Goal: Task Accomplishment & Management: Manage account settings

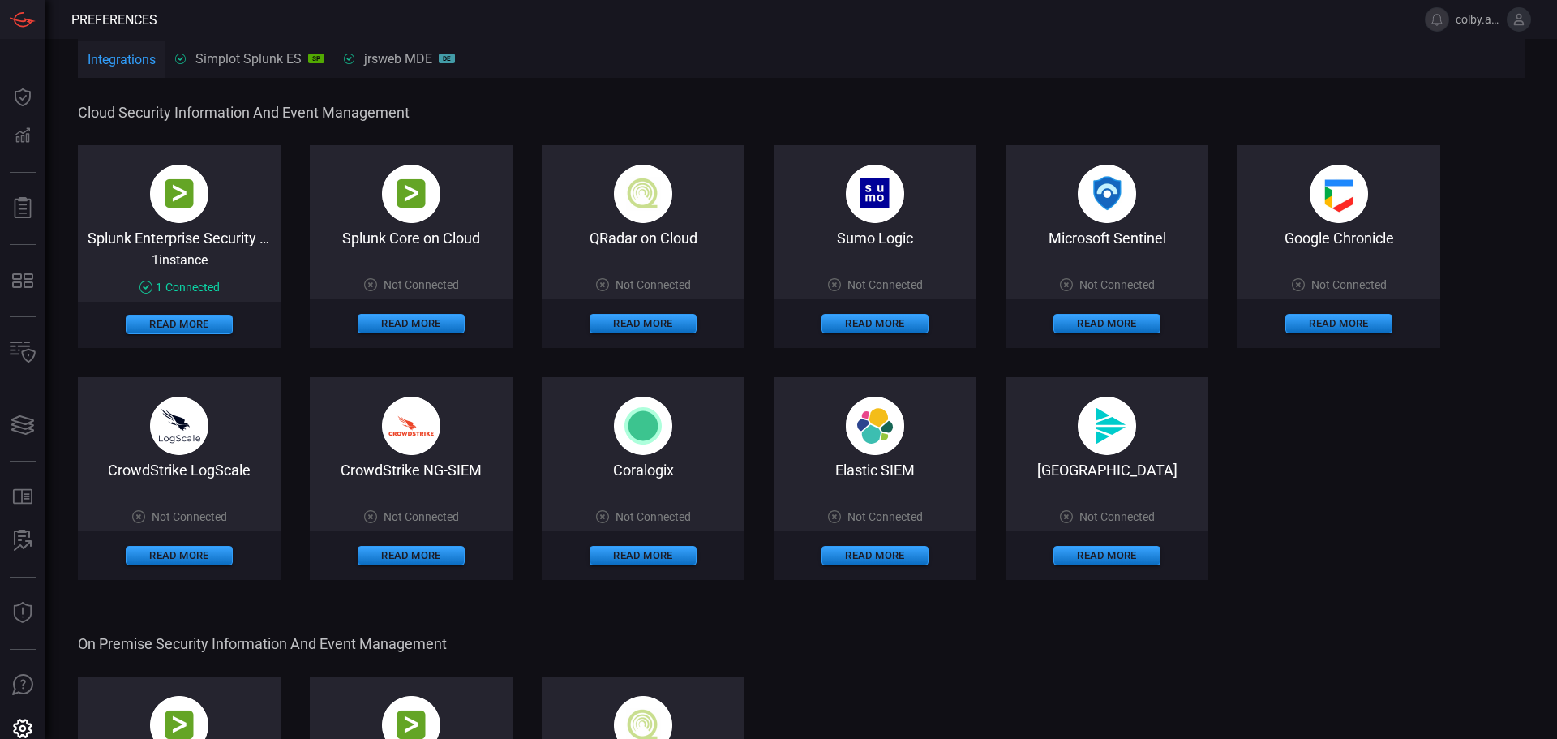
click at [1520, 24] on icon at bounding box center [1519, 19] width 11 height 11
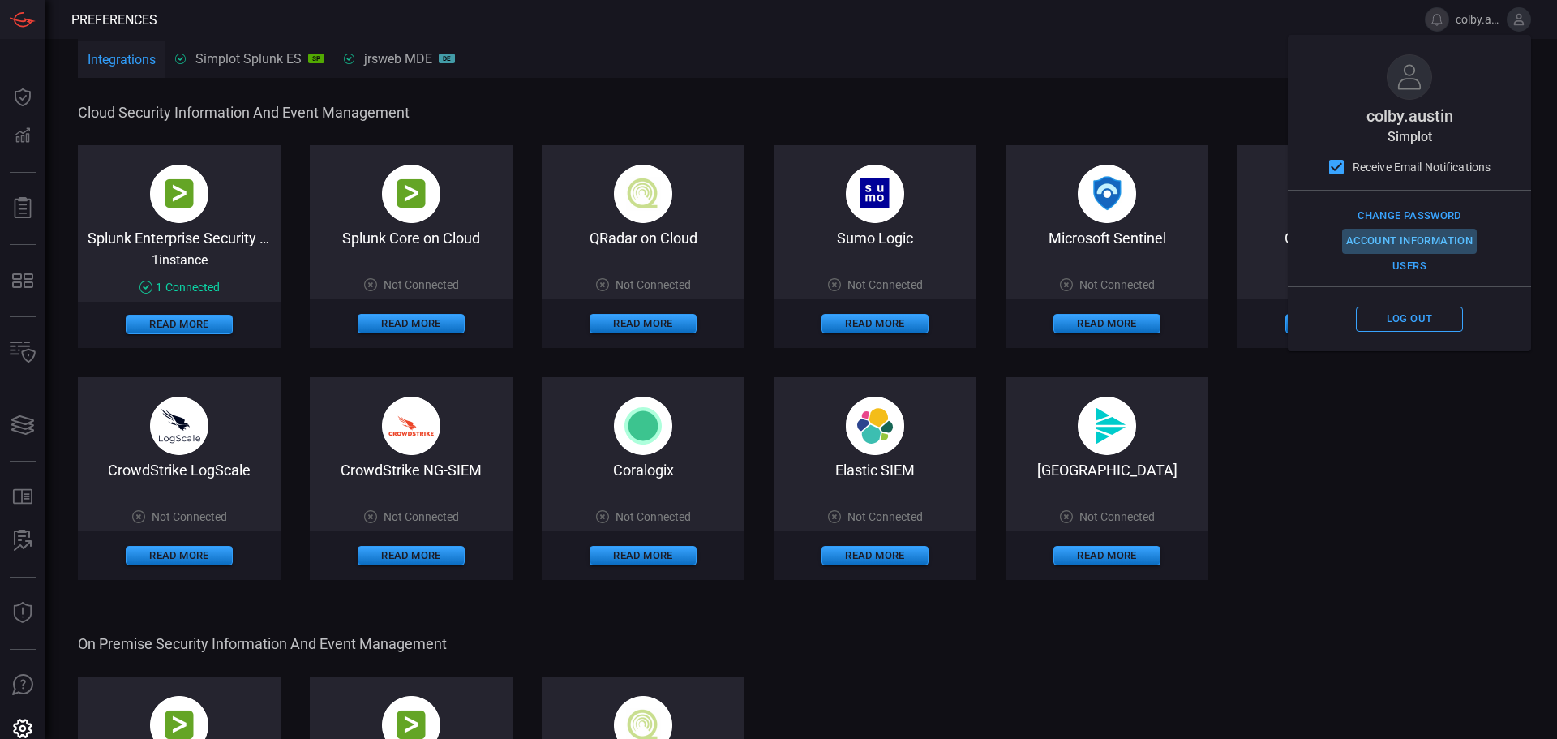
click at [1399, 239] on button "Account Information" at bounding box center [1409, 241] width 135 height 25
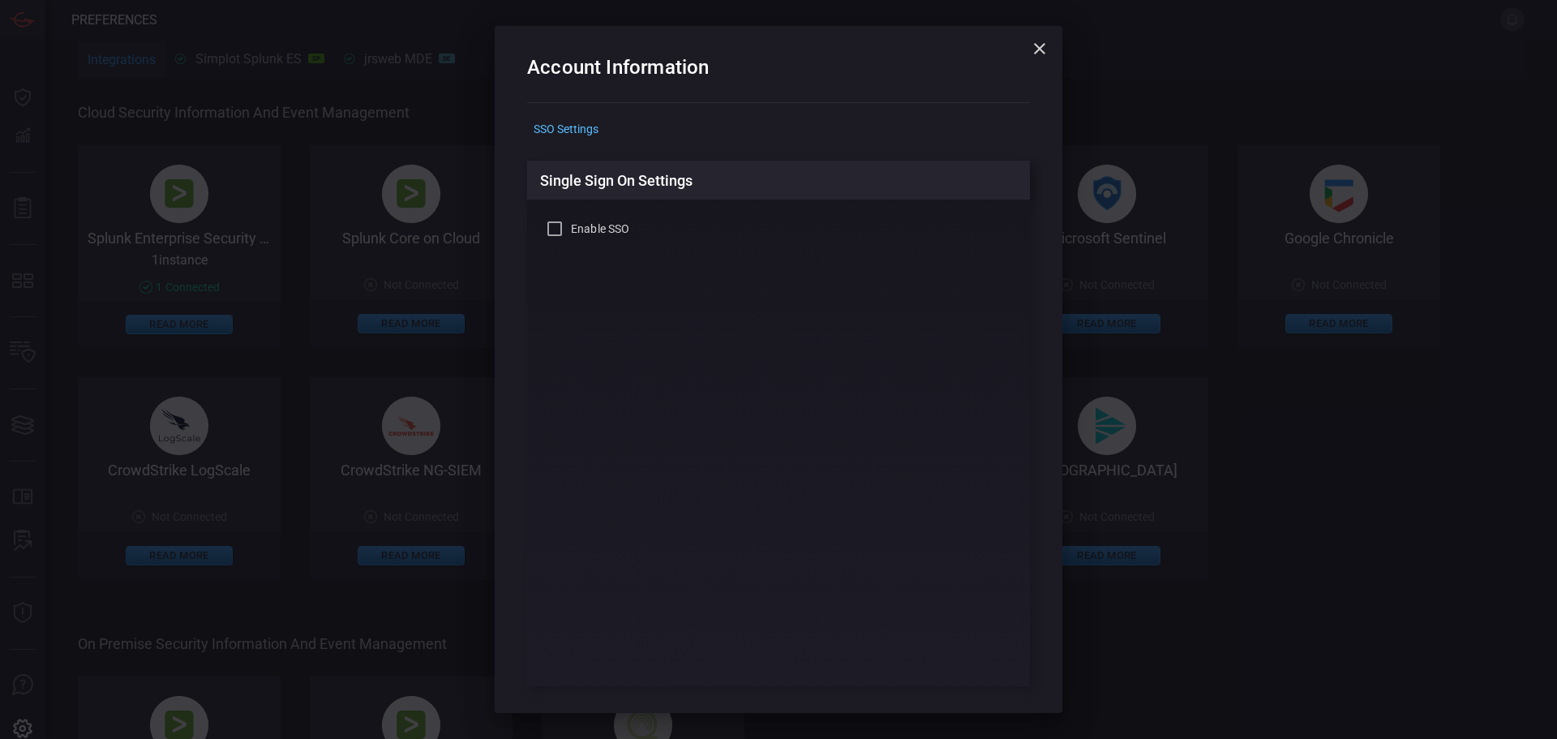
click at [602, 218] on div "Enable SSO" at bounding box center [778, 442] width 503 height 487
click at [601, 229] on span "Enable SSO" at bounding box center [600, 229] width 58 height 17
click at [564, 229] on input "Enable SSO" at bounding box center [554, 228] width 19 height 19
checkbox input "true"
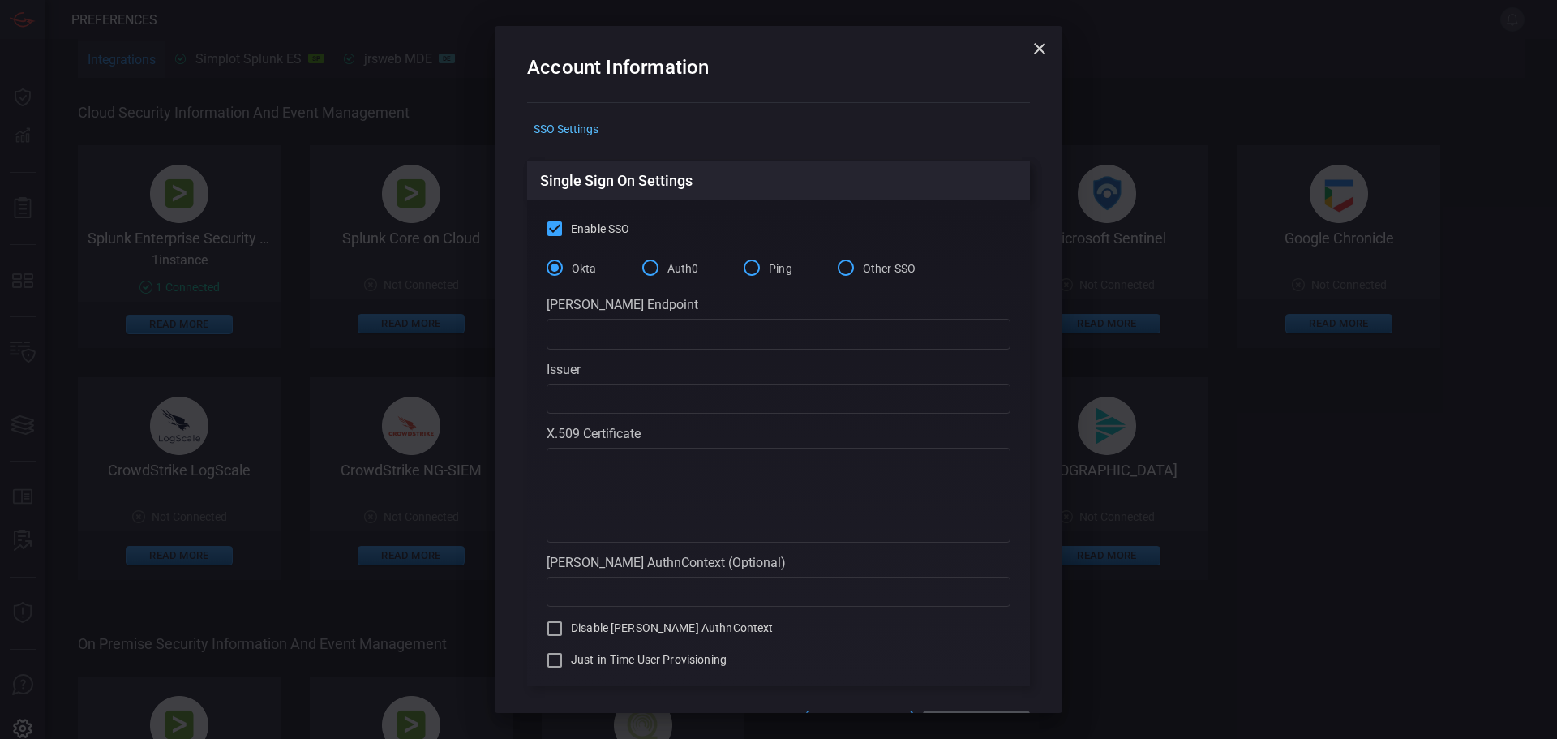
click at [844, 266] on input "Other SSO" at bounding box center [846, 268] width 34 height 34
click at [614, 332] on input "text" at bounding box center [779, 334] width 464 height 30
paste input "[URL][DOMAIN_NAME]"
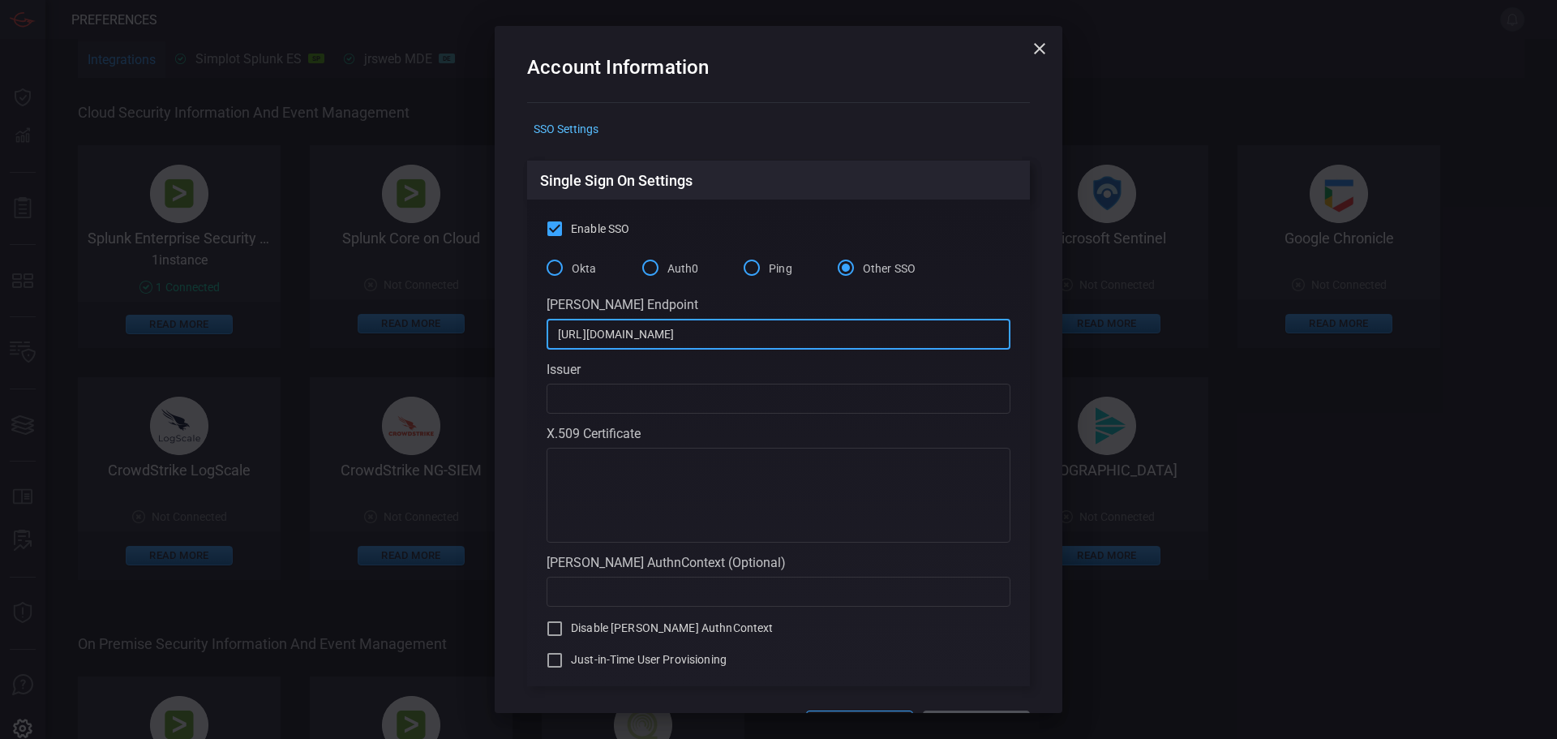
type input "[URL][DOMAIN_NAME]"
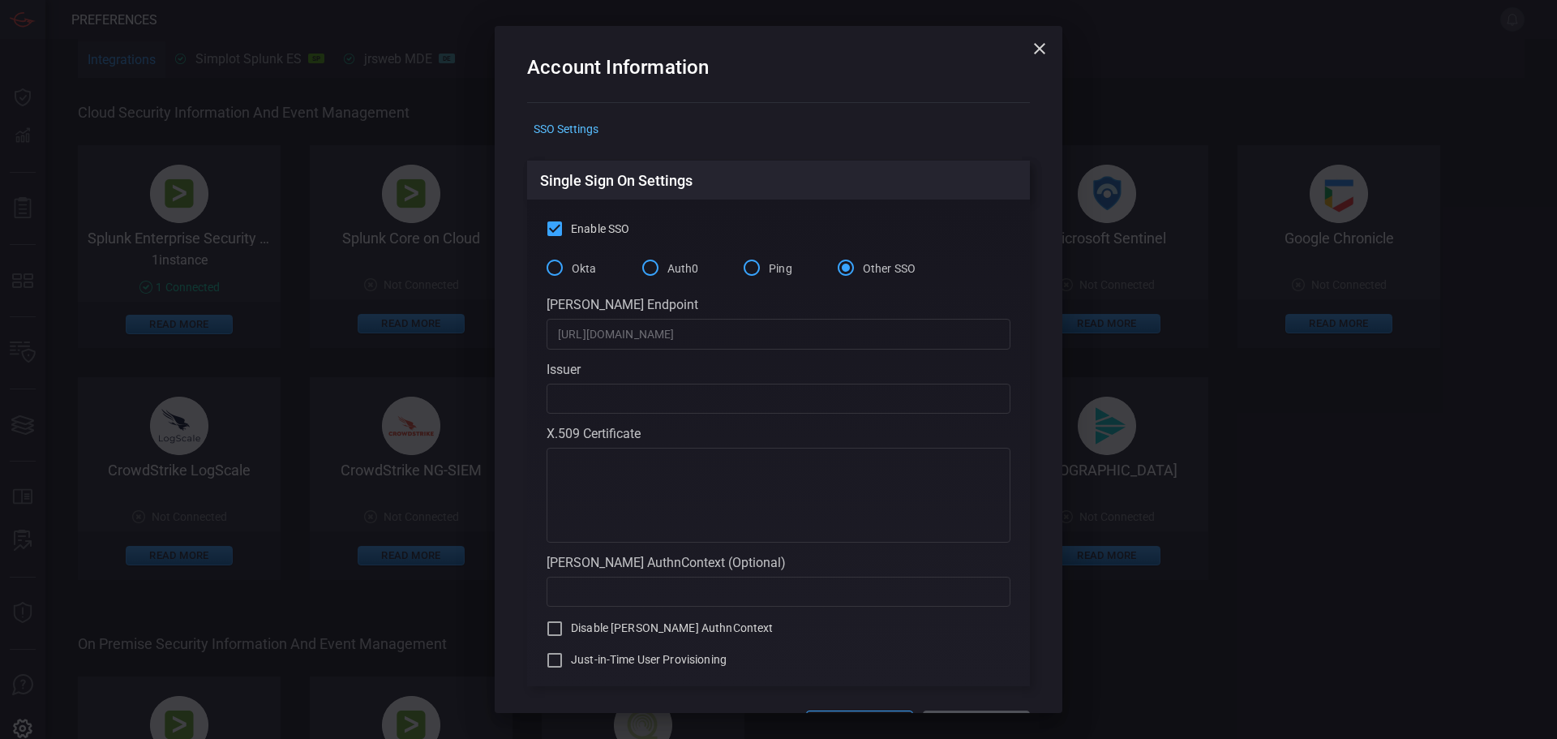
click at [643, 405] on input "text" at bounding box center [779, 399] width 464 height 30
paste input "[URL][DOMAIN_NAME]"
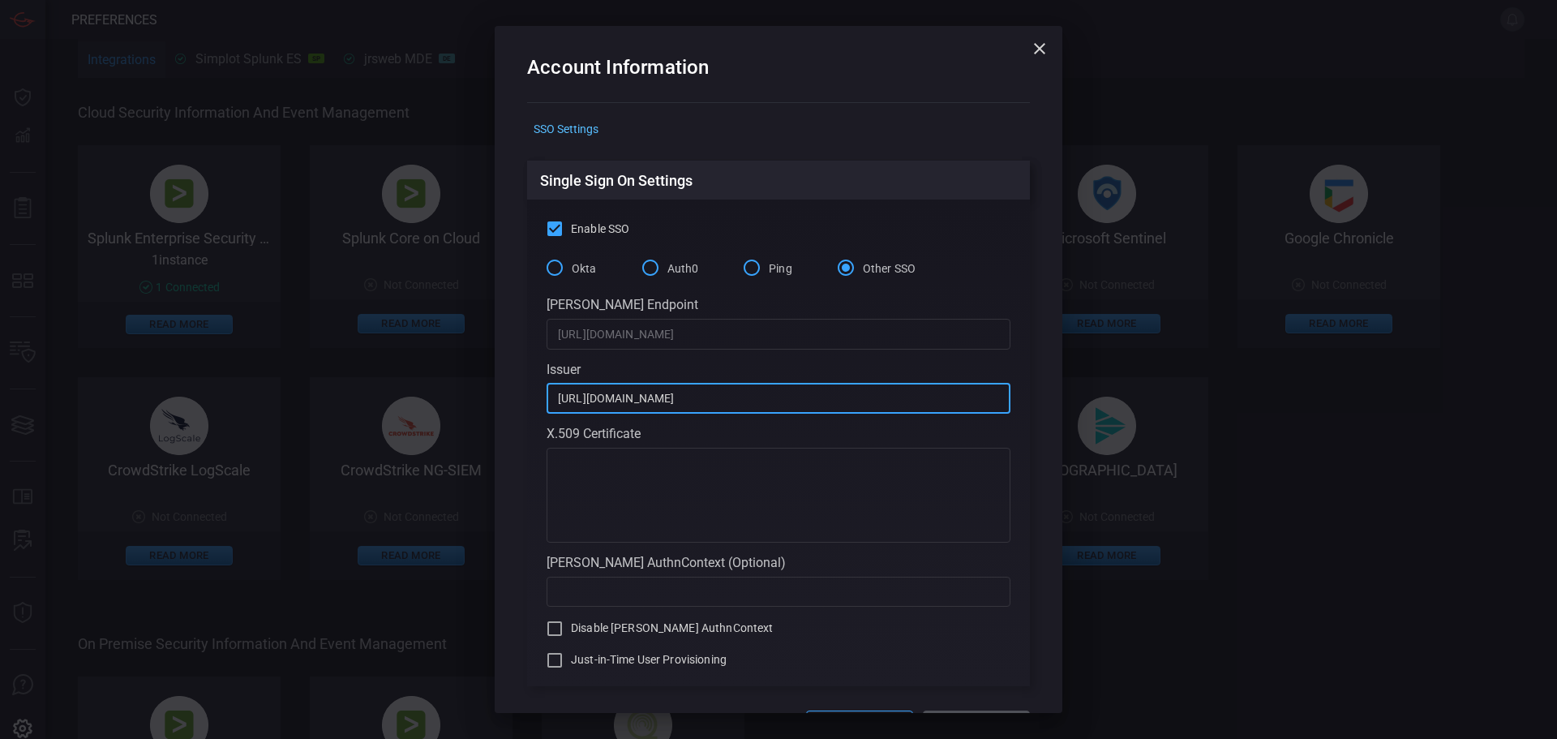
type input "[URL][DOMAIN_NAME]"
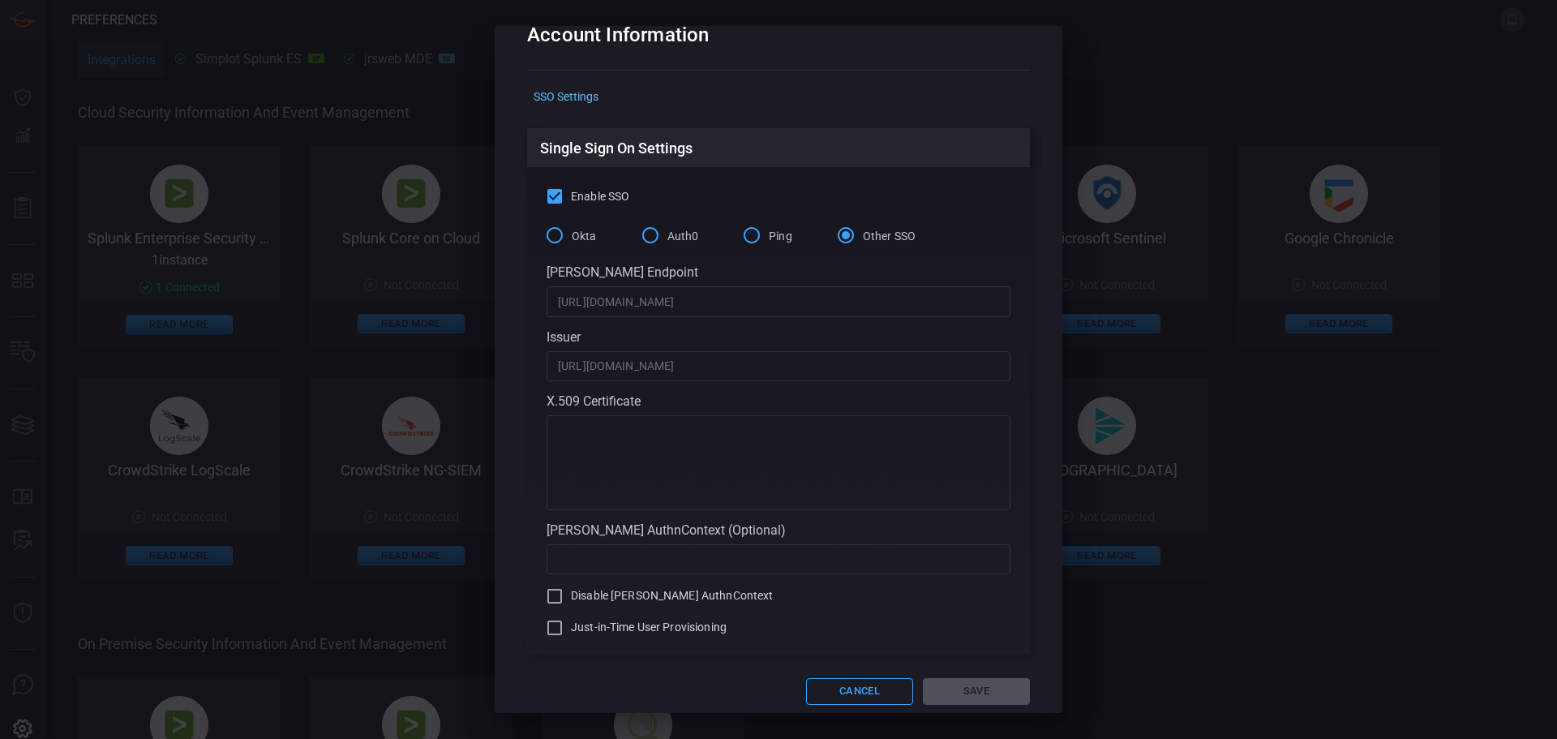
scroll to position [50, 0]
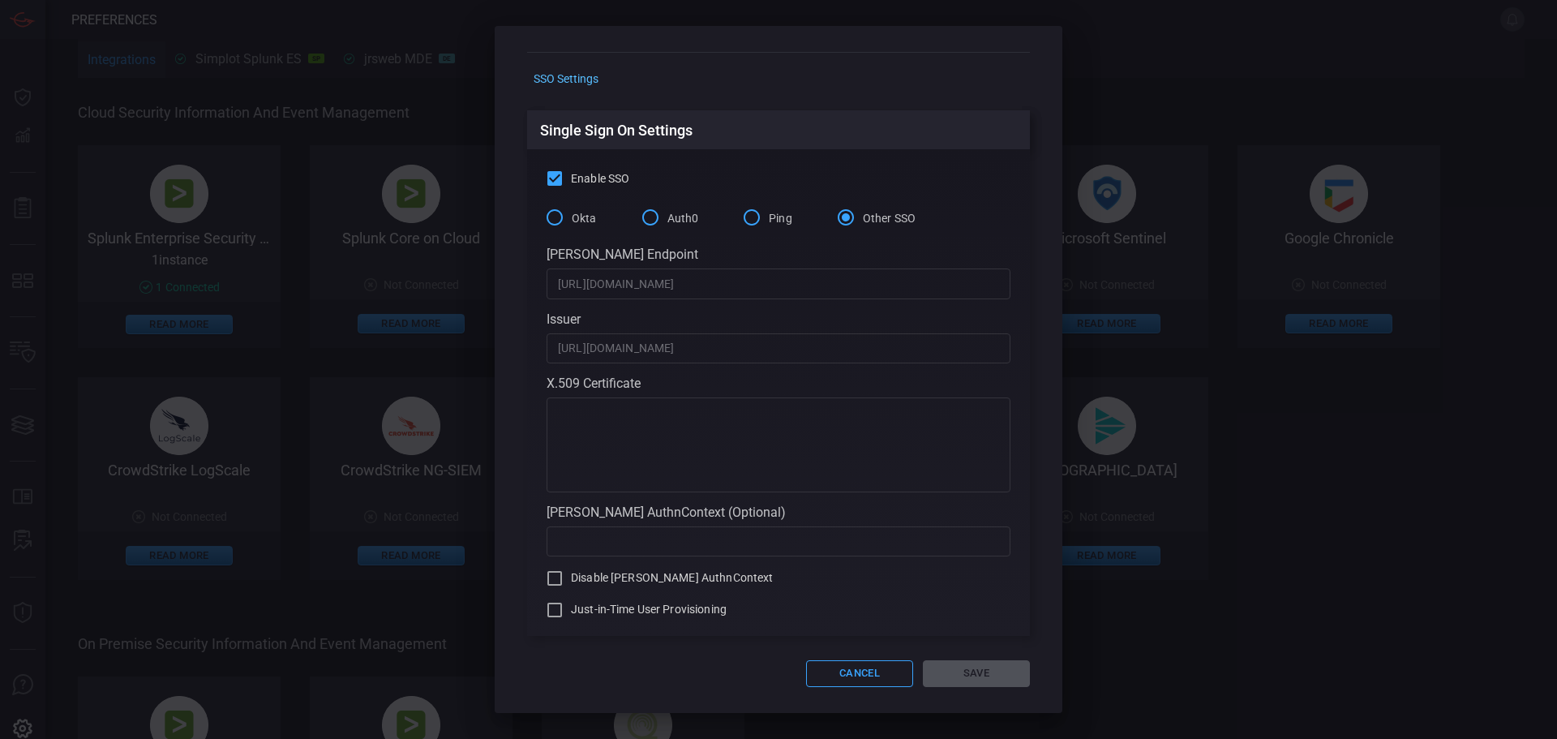
click at [793, 422] on textarea at bounding box center [778, 444] width 441 height 81
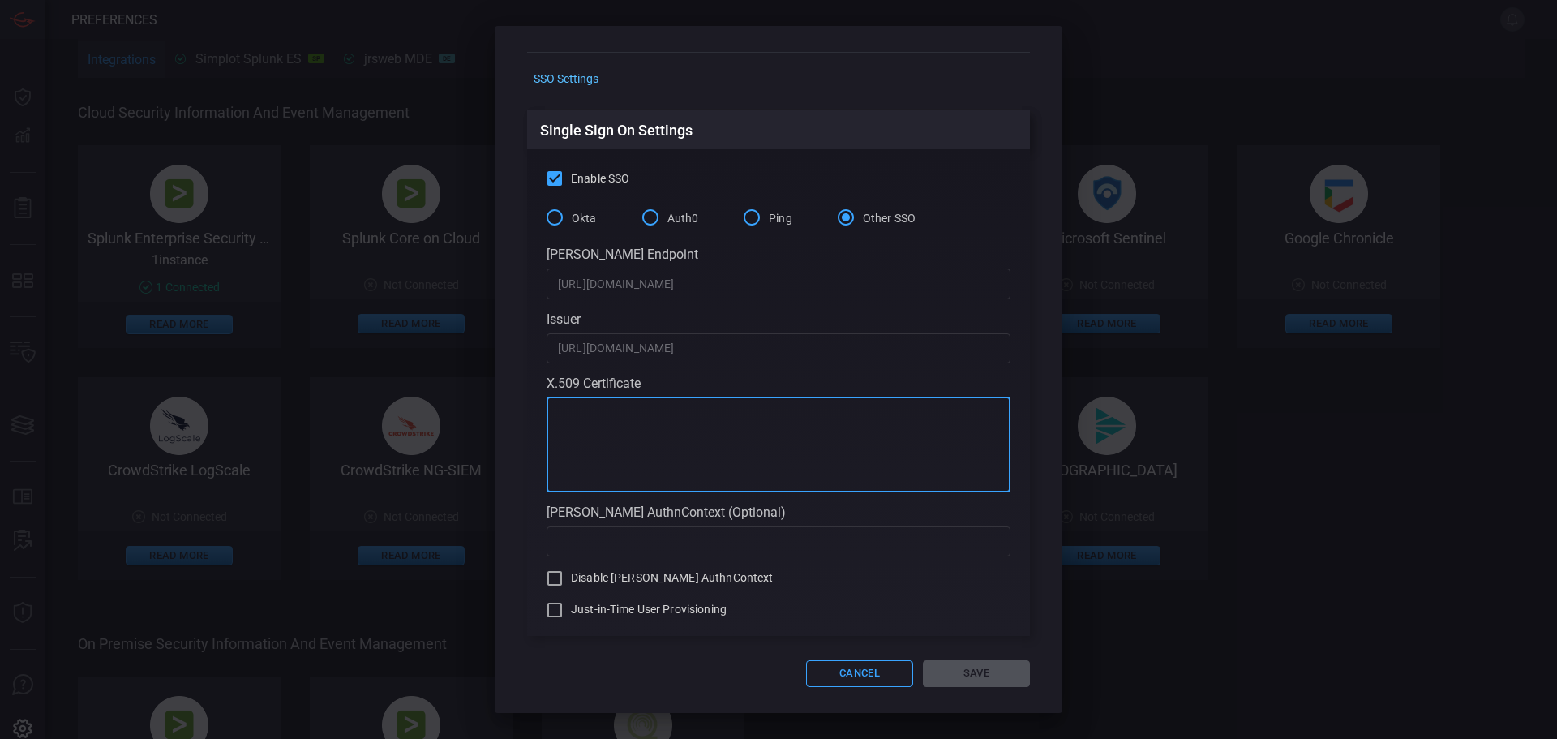
paste textarea "MIIC8DCCAdigAwIBAgIQFlbdfRSVc6ZCbnTLw2lypjANBgkqhkiG9w0BAQsFADA0MTIwMAYDVQQDEyl…"
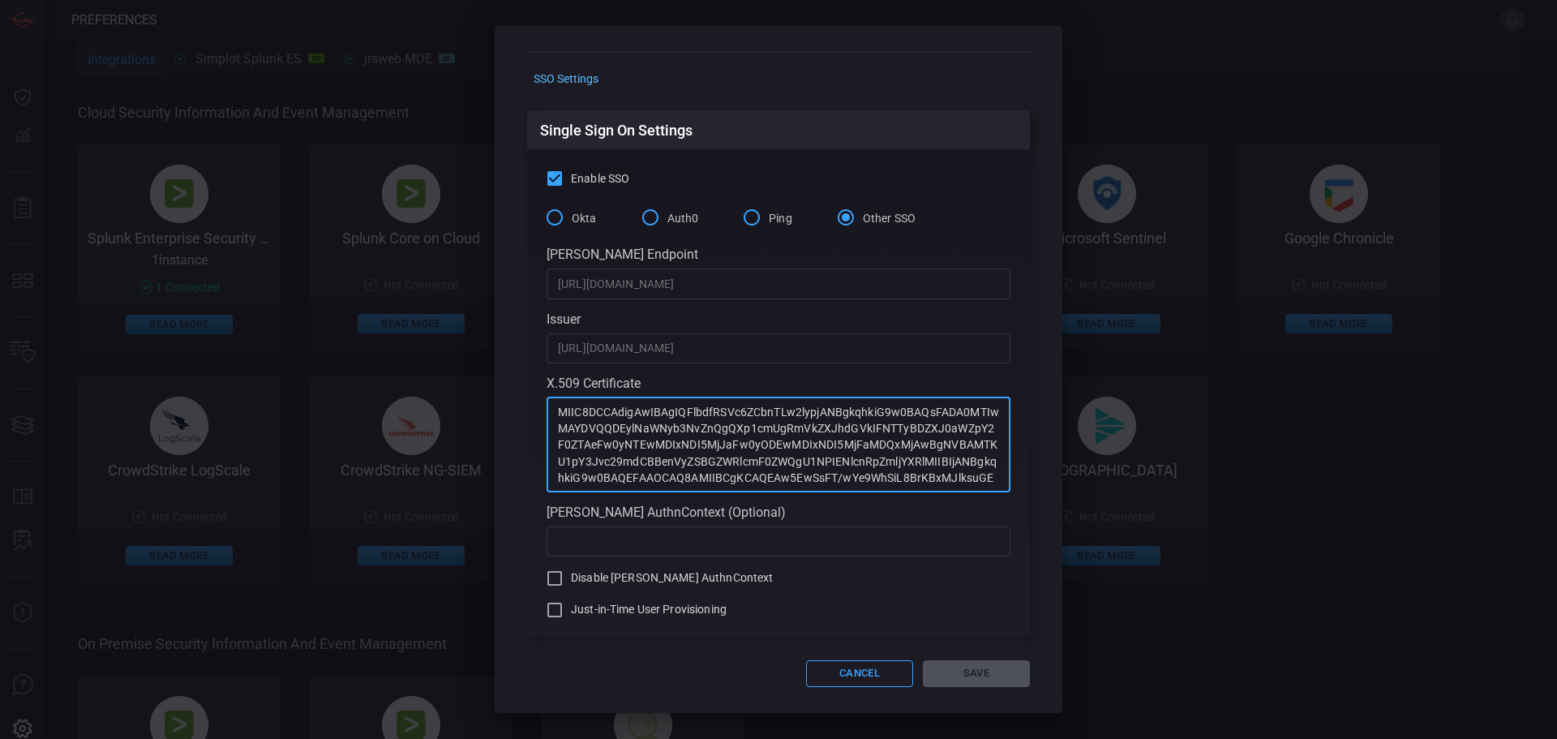
scroll to position [179, 0]
type textarea "MIIC8DCCAdigAwIBAgIQFlbdfRSVc6ZCbnTLw2lypjANBgkqhkiG9w0BAQsFADA0MTIwMAYDVQQDEyl…"
click at [964, 675] on button "Save" at bounding box center [976, 673] width 107 height 27
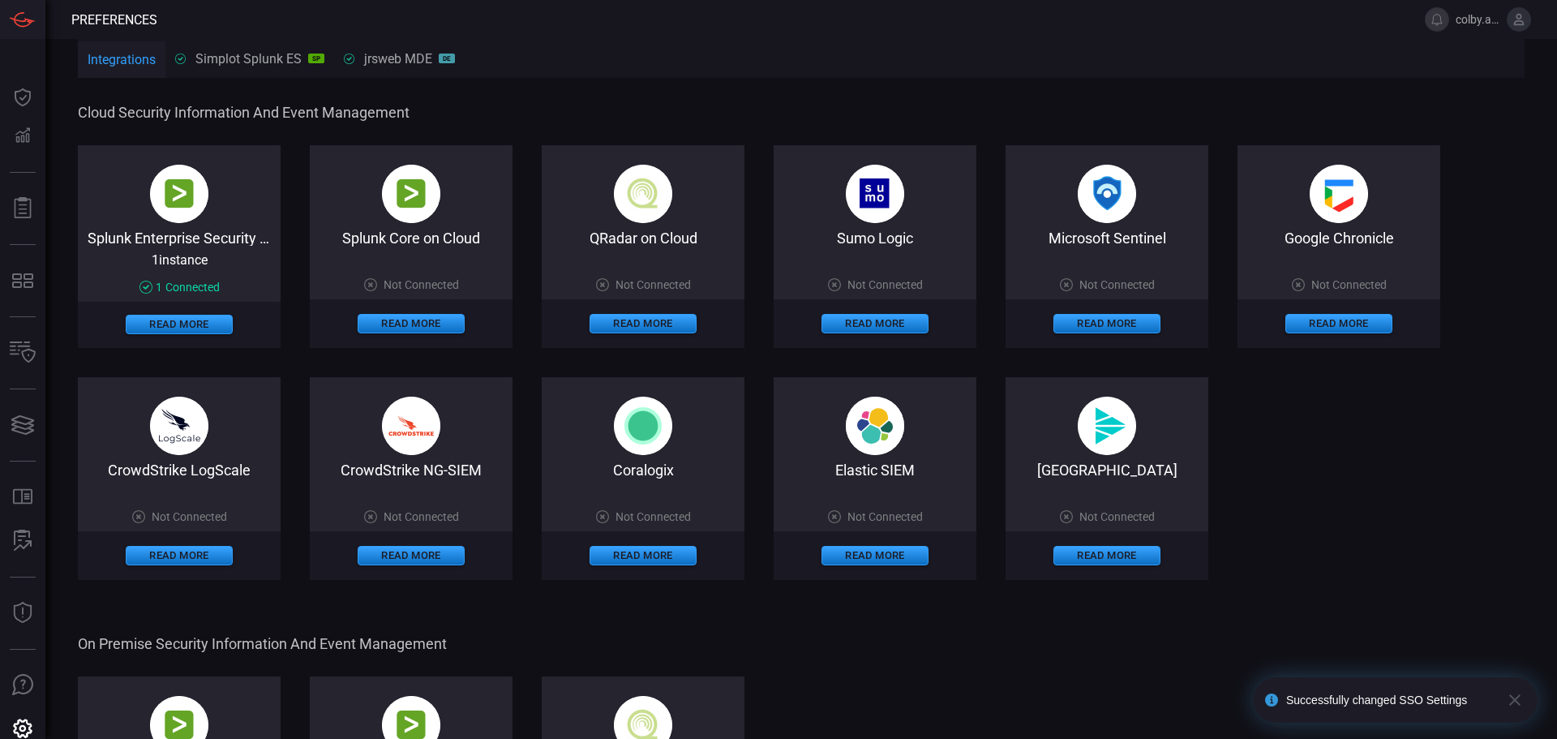
click at [1523, 24] on icon at bounding box center [1519, 19] width 11 height 11
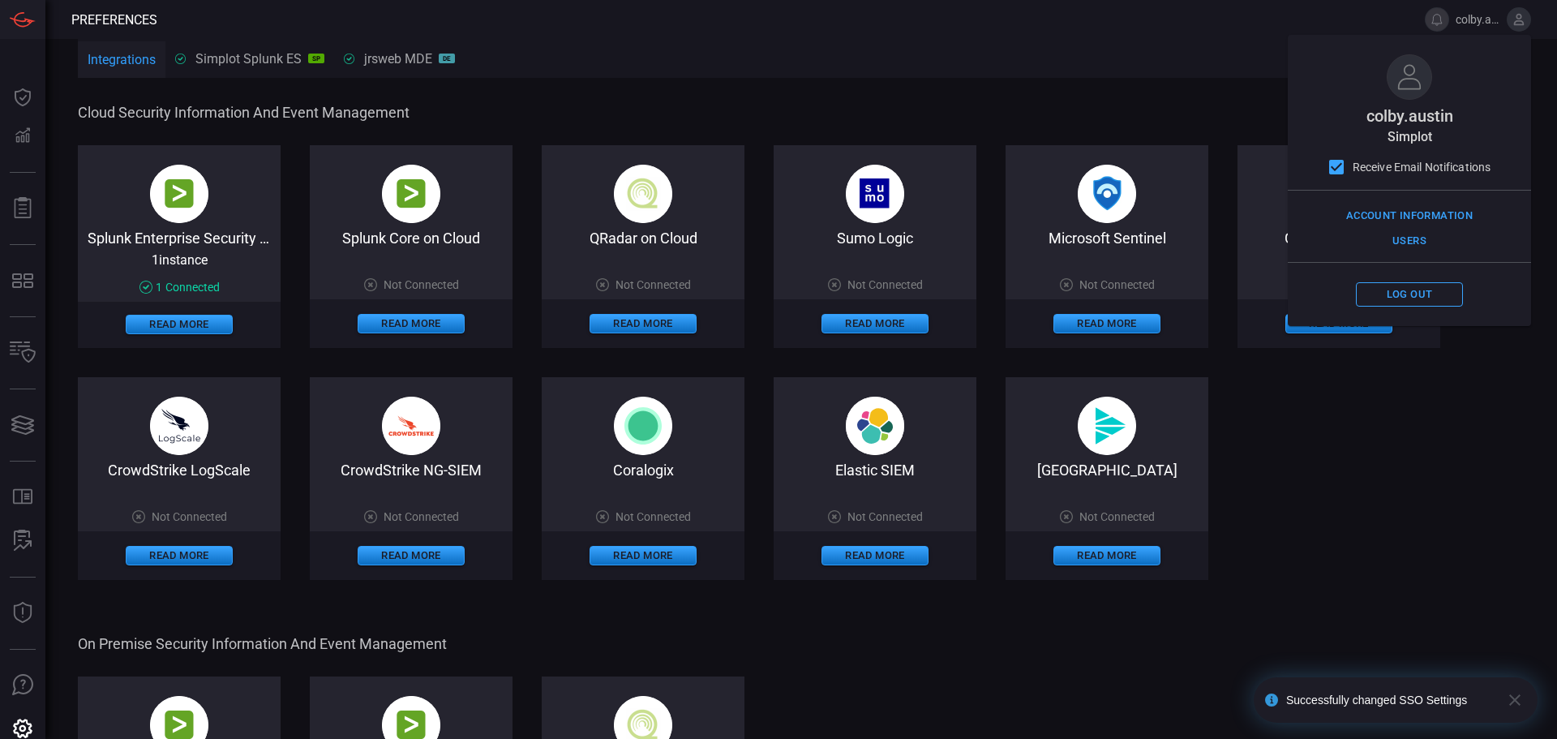
click at [1355, 503] on div "Splunk Enterprise Security on Cloud 1 instance 1 Connected Read More Splunk Cor…" at bounding box center [801, 362] width 1447 height 435
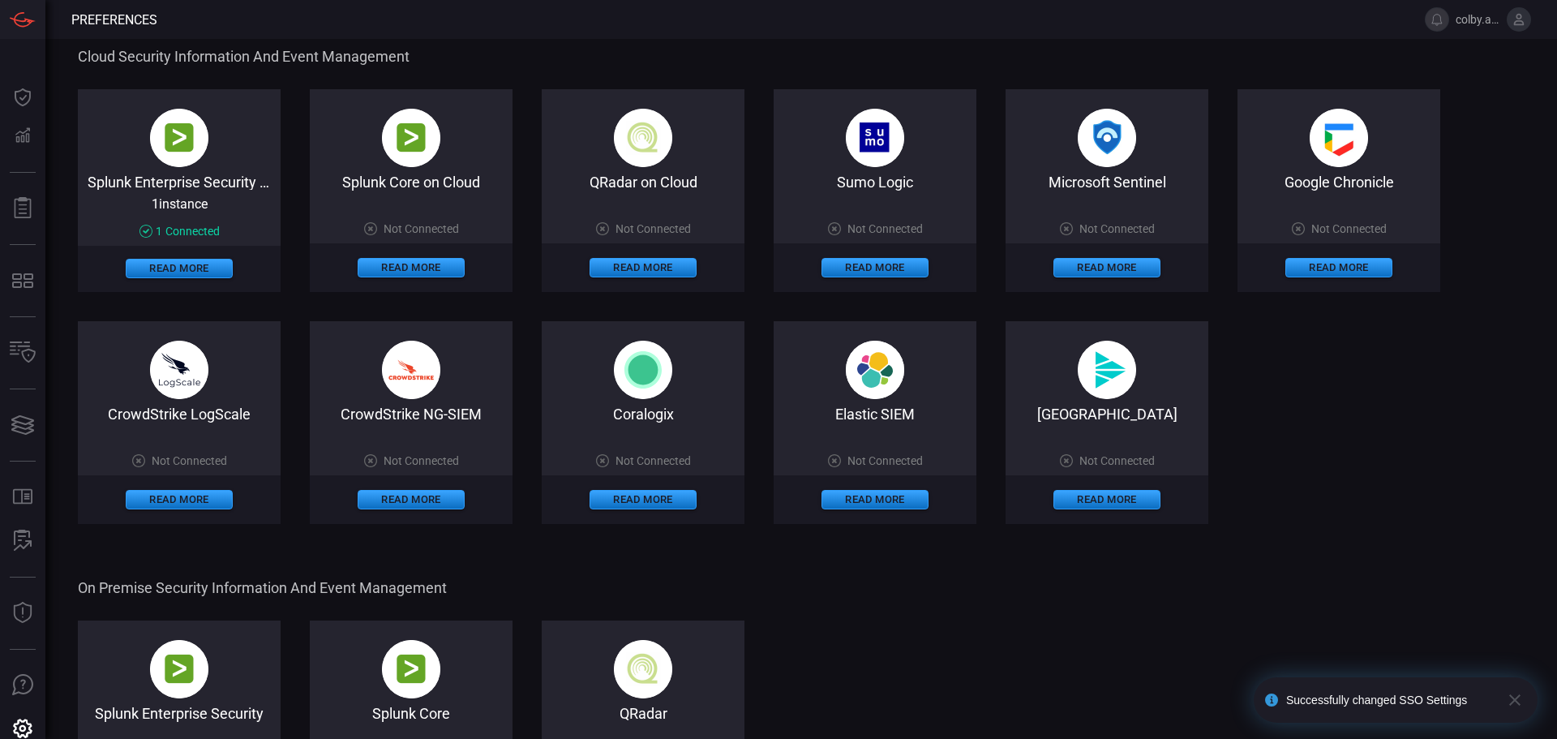
scroll to position [0, 0]
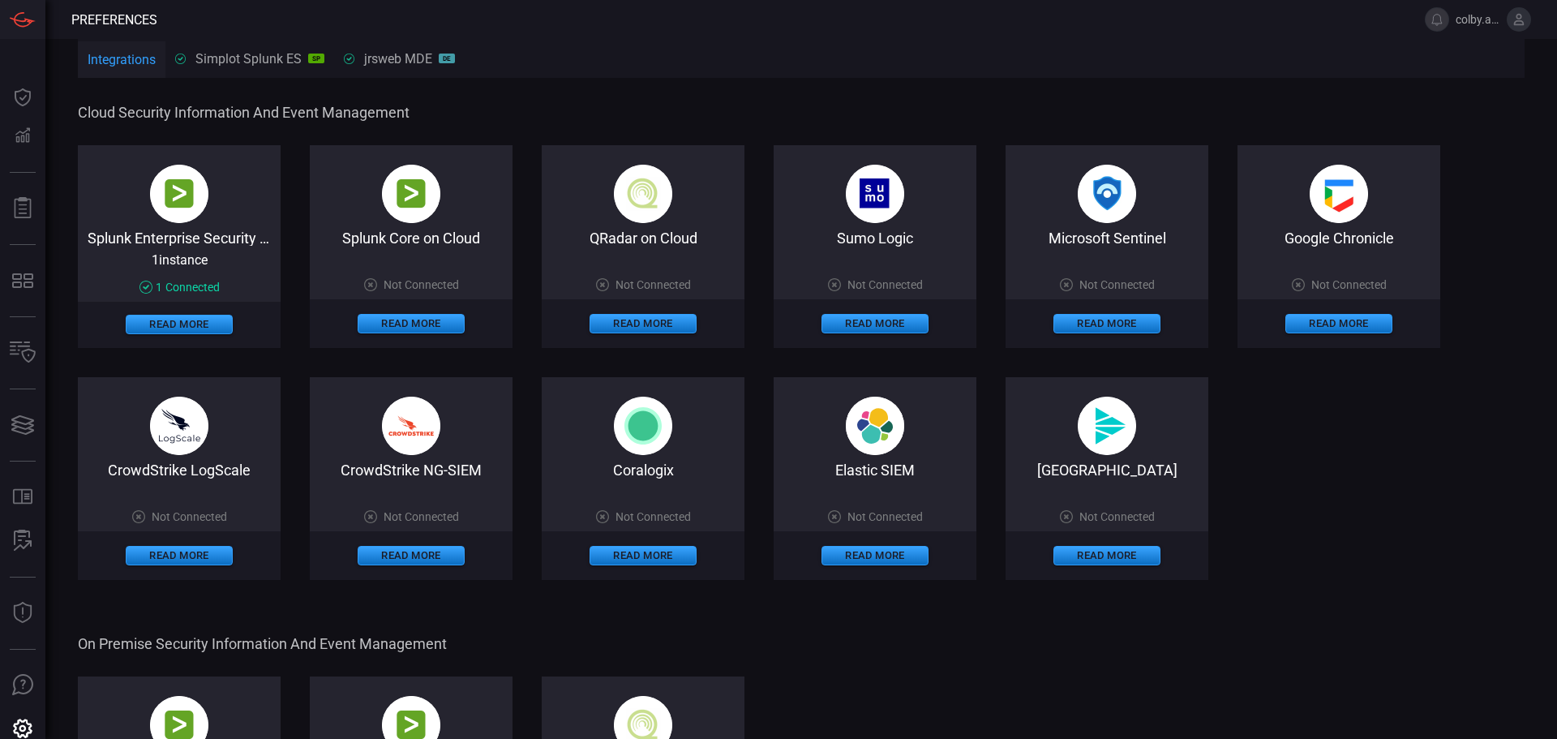
click at [1528, 7] on span "colby.austin" at bounding box center [1493, 19] width 75 height 24
click at [1520, 18] on icon at bounding box center [1519, 19] width 11 height 11
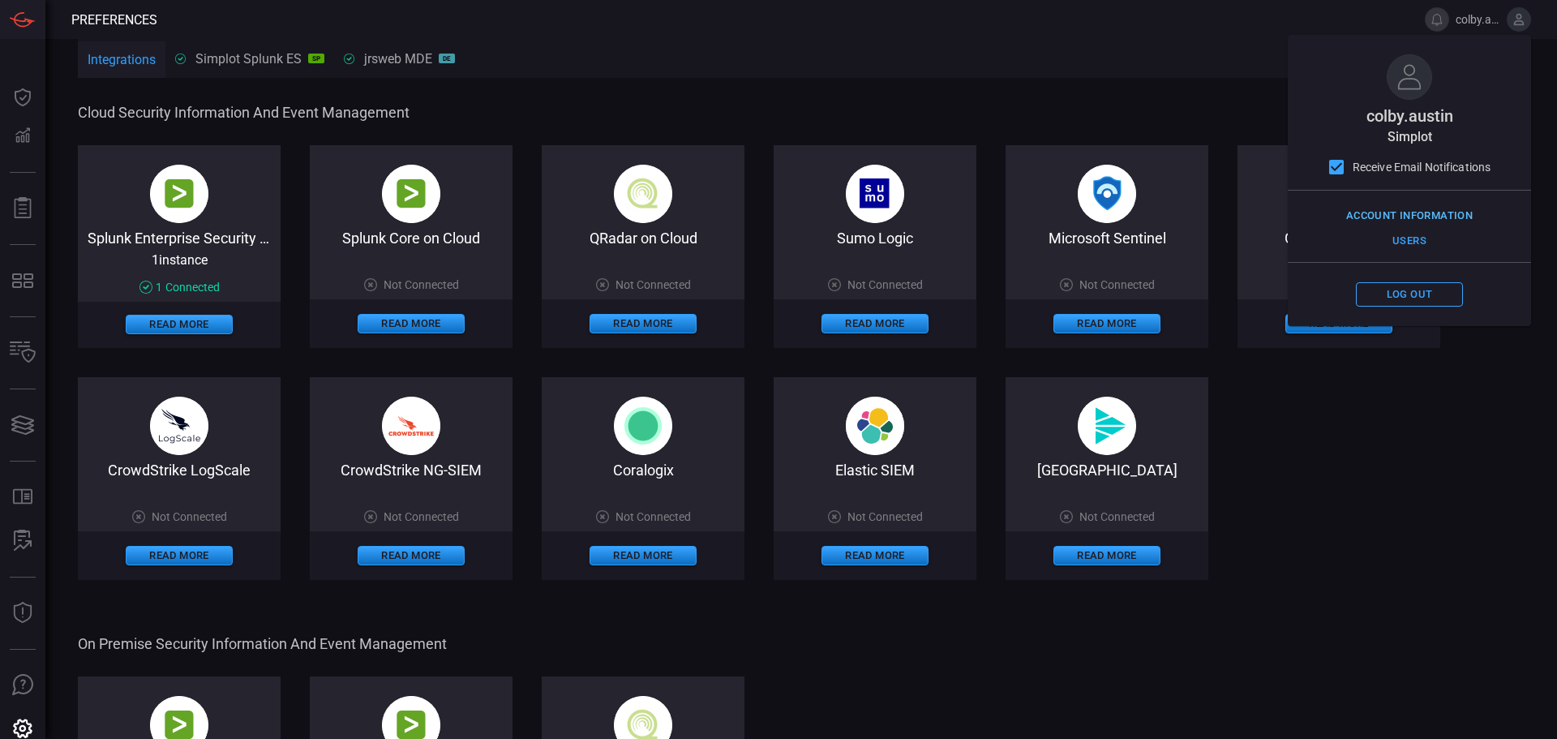
click at [1430, 216] on button "Account Information" at bounding box center [1409, 216] width 135 height 25
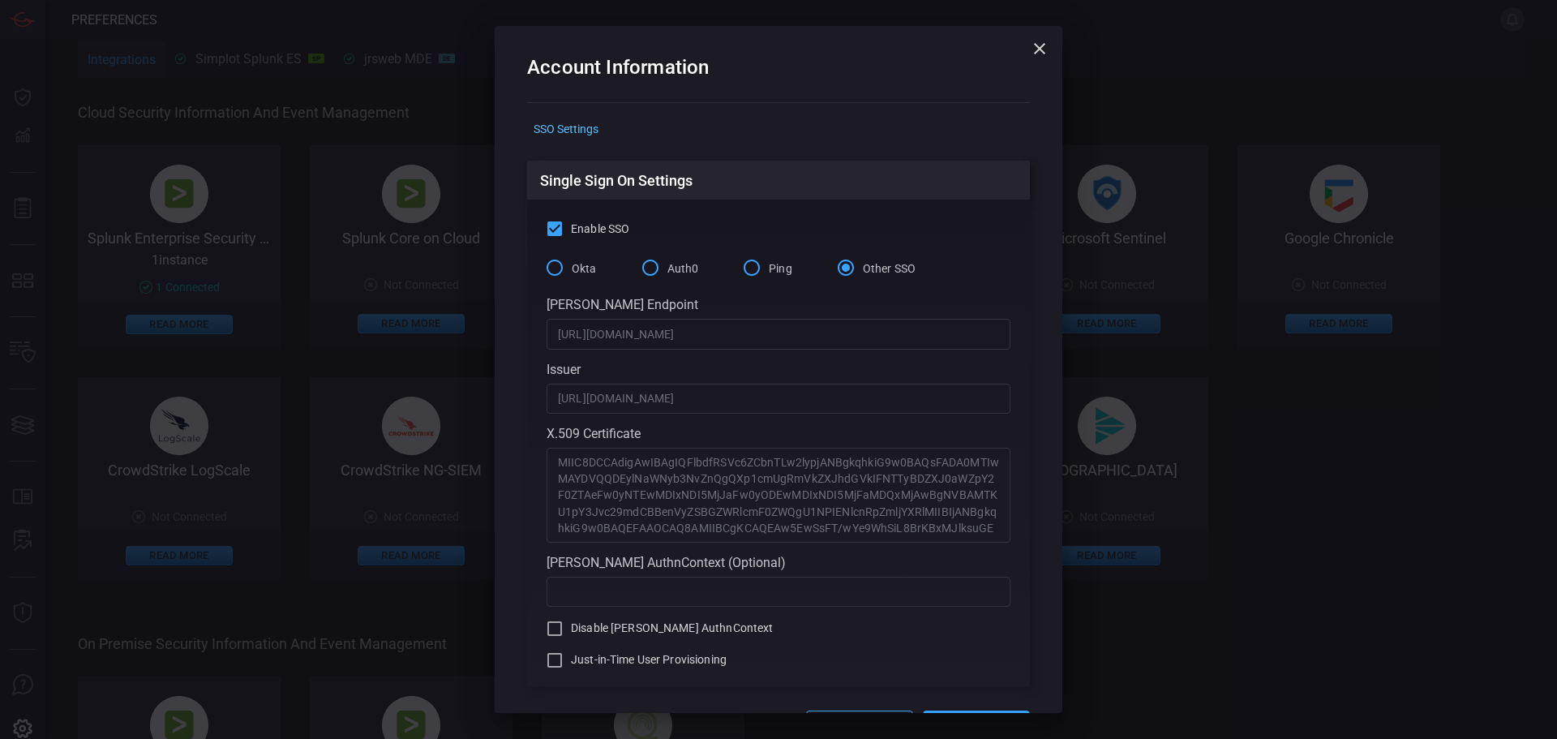
click at [1034, 45] on icon "button" at bounding box center [1039, 48] width 19 height 19
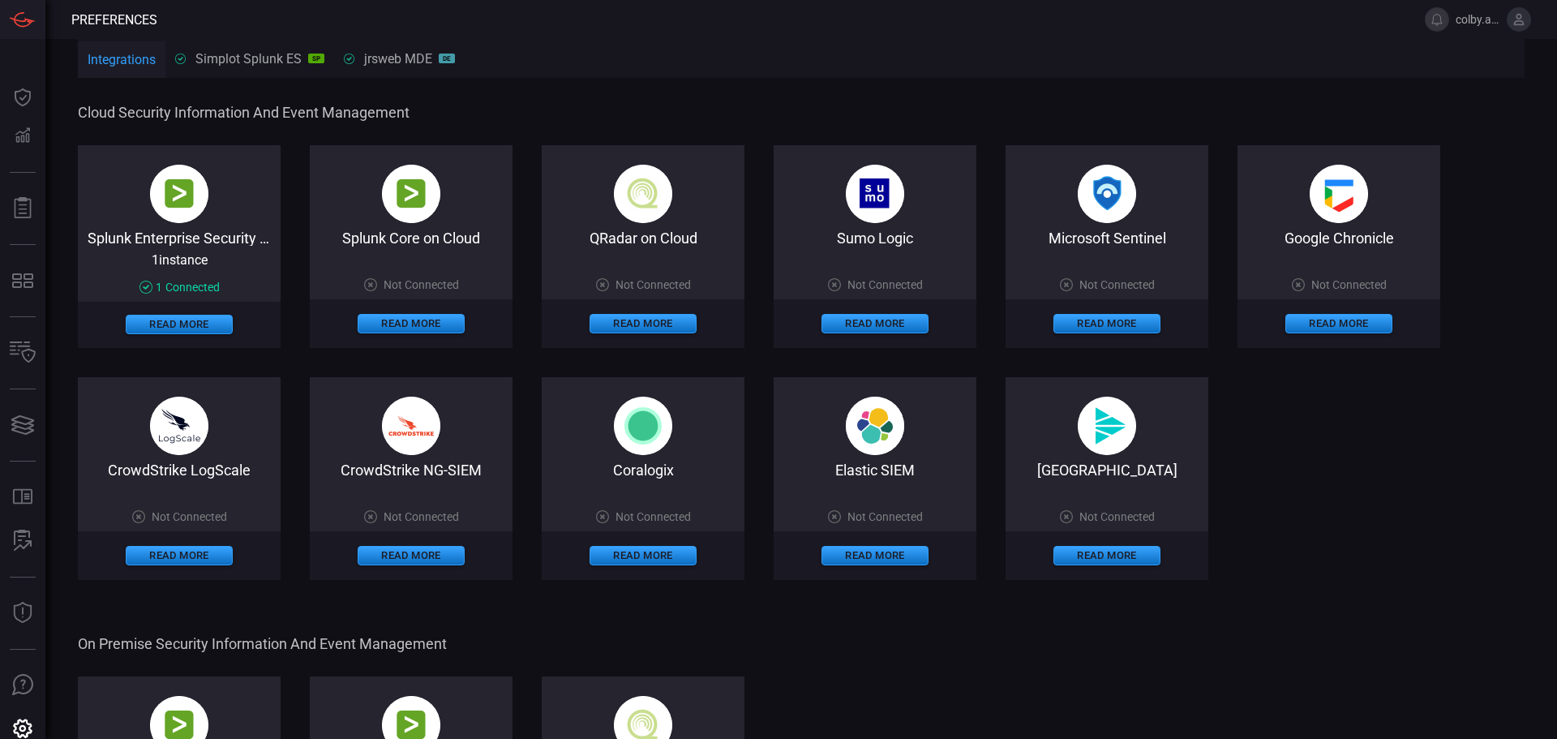
click at [894, 105] on span "Cloud Security Information and Event Management" at bounding box center [799, 112] width 1443 height 17
